Goal: Task Accomplishment & Management: Use online tool/utility

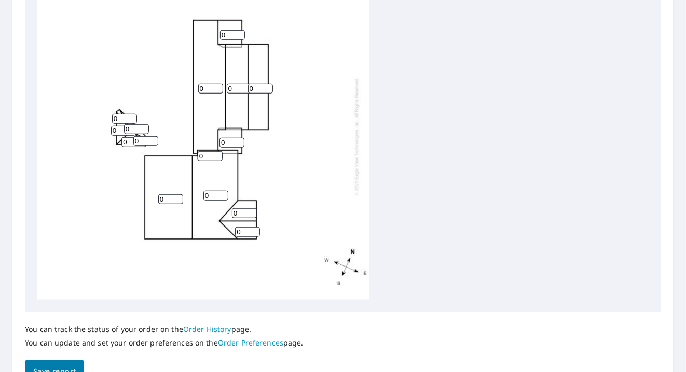
scroll to position [2, 0]
click at [269, 85] on input "1" at bounding box center [260, 87] width 25 height 10
click at [269, 85] on input "2" at bounding box center [260, 87] width 25 height 10
type input "3"
click at [269, 85] on input "3" at bounding box center [260, 87] width 25 height 10
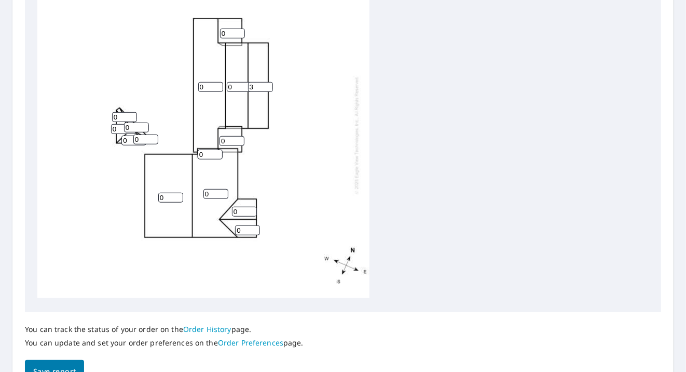
click at [234, 87] on input "0" at bounding box center [239, 87] width 25 height 10
click at [247, 80] on div "0 0 0 0 3 0 0 0 0 0 0 0 0 0 0" at bounding box center [203, 135] width 332 height 326
click at [234, 86] on input "0" at bounding box center [239, 87] width 25 height 10
type input "8"
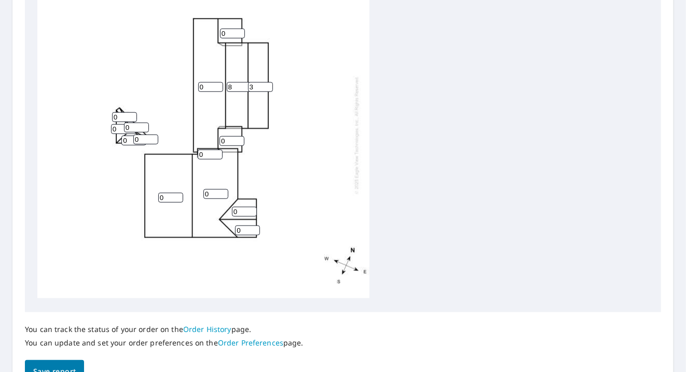
click at [204, 83] on input "0" at bounding box center [210, 87] width 25 height 10
type input "08"
click at [233, 31] on input "0" at bounding box center [232, 34] width 25 height 10
type input "08"
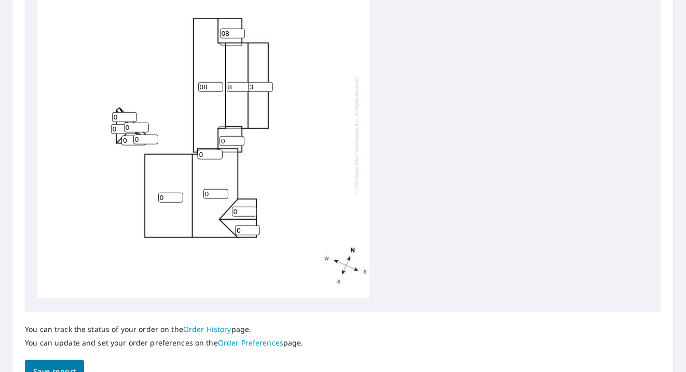
click at [229, 140] on input "0" at bounding box center [232, 141] width 25 height 10
type input "08"
click at [207, 154] on input "0" at bounding box center [210, 154] width 25 height 10
type input "08"
click at [241, 215] on input "0" at bounding box center [244, 212] width 25 height 10
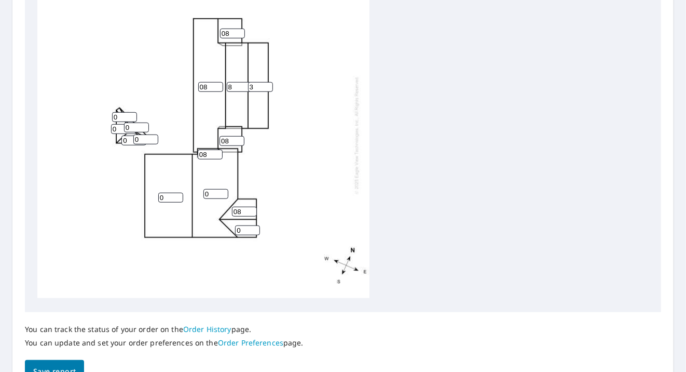
type input "08"
click at [244, 232] on input "0" at bounding box center [247, 230] width 25 height 10
type input "08"
click at [214, 195] on input "0" at bounding box center [215, 194] width 25 height 10
type input "08"
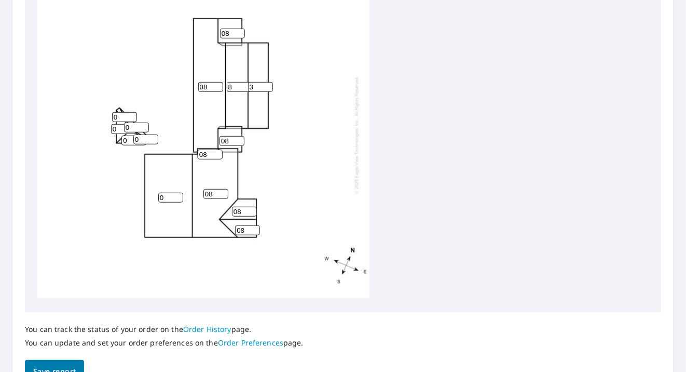
click at [165, 196] on input "0" at bounding box center [170, 198] width 25 height 10
type input "08"
click at [141, 139] on input "0" at bounding box center [145, 139] width 25 height 10
type input "06"
click at [125, 140] on input "06" at bounding box center [133, 140] width 25 height 10
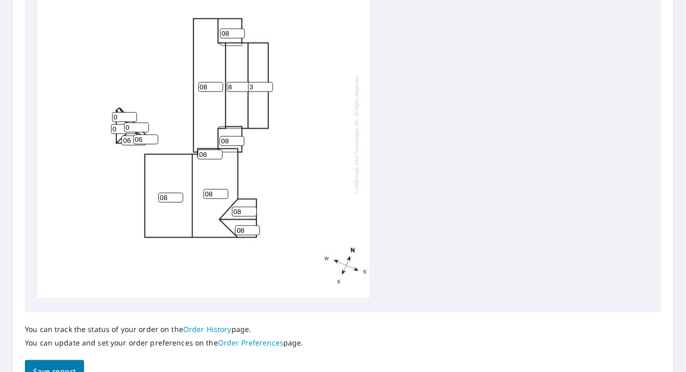
type input "06"
click at [132, 127] on input "06" at bounding box center [136, 127] width 25 height 10
type input "06"
click at [117, 129] on input "06" at bounding box center [123, 129] width 25 height 10
type input "06"
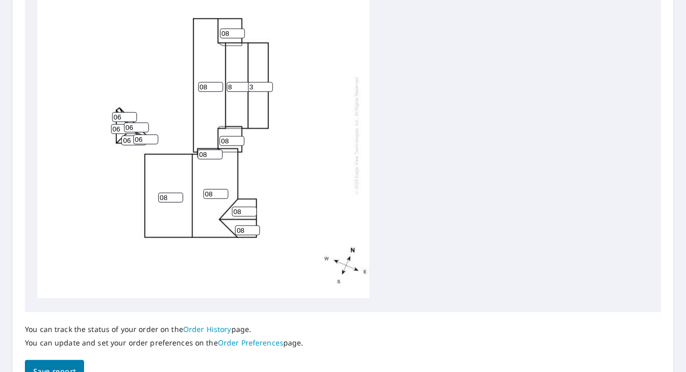
click at [121, 115] on input "06" at bounding box center [124, 117] width 25 height 10
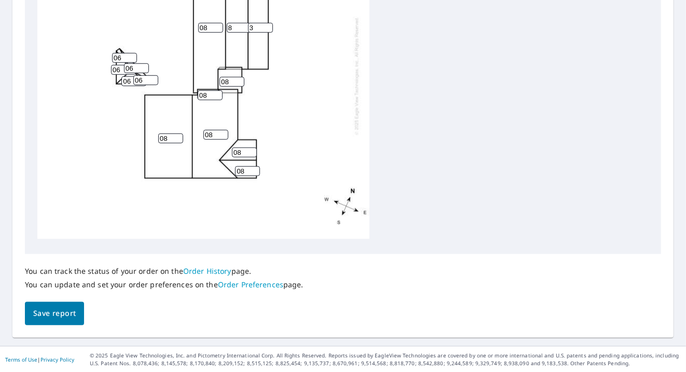
type input "06"
click at [65, 323] on button "Save report" at bounding box center [54, 313] width 59 height 23
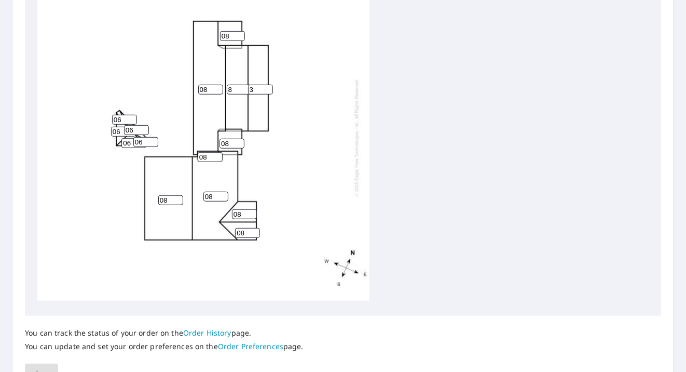
scroll to position [387, 0]
